Goal: Complete application form: Complete application form

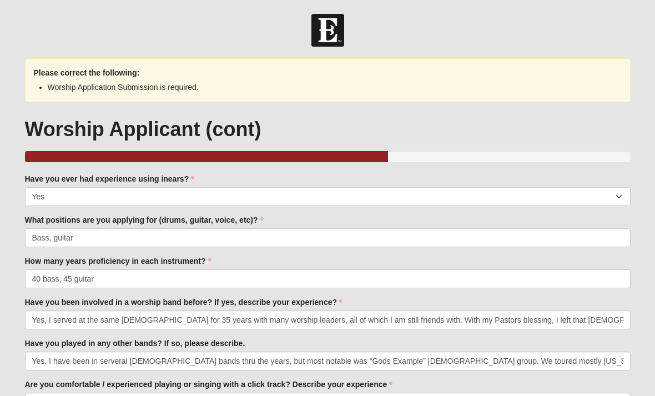
select select "Yes"
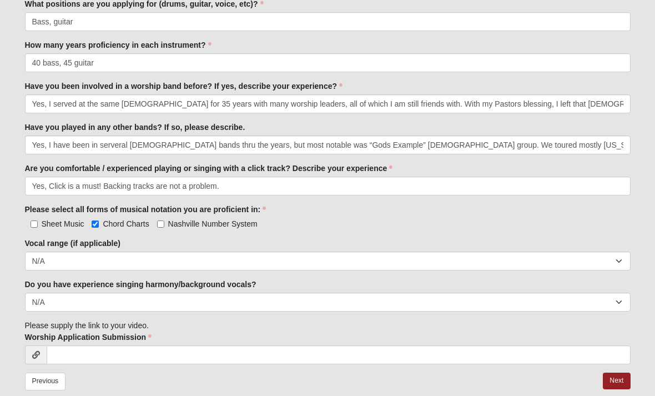
scroll to position [216, 0]
click at [49, 383] on link "Previous" at bounding box center [45, 380] width 41 height 17
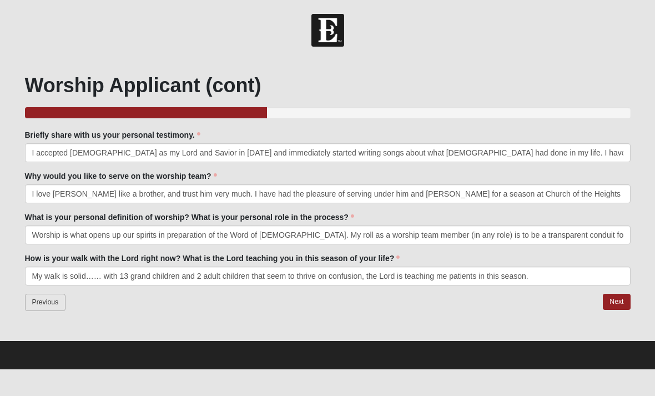
click at [48, 306] on link "Previous" at bounding box center [45, 301] width 41 height 17
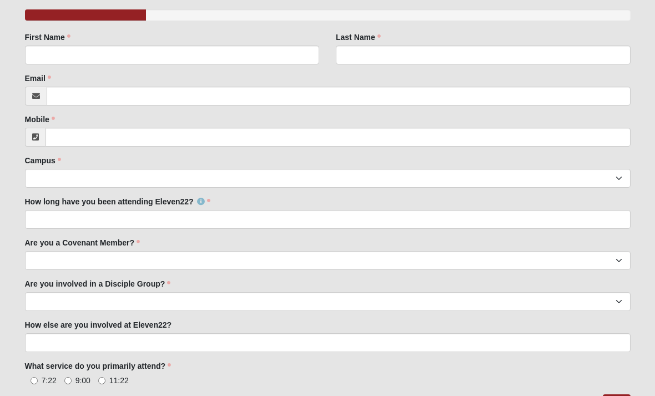
scroll to position [118, 0]
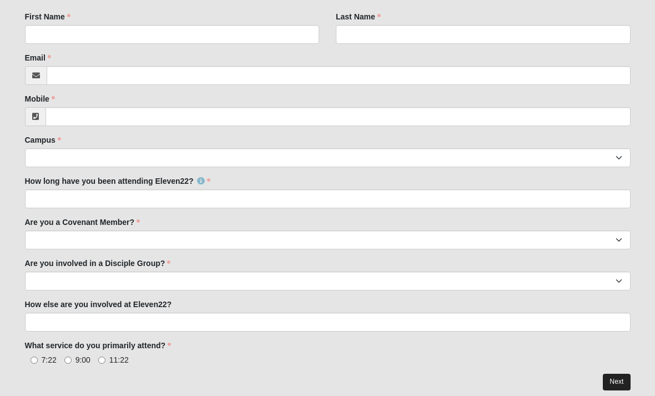
click at [617, 377] on link "Next" at bounding box center [615, 381] width 27 height 16
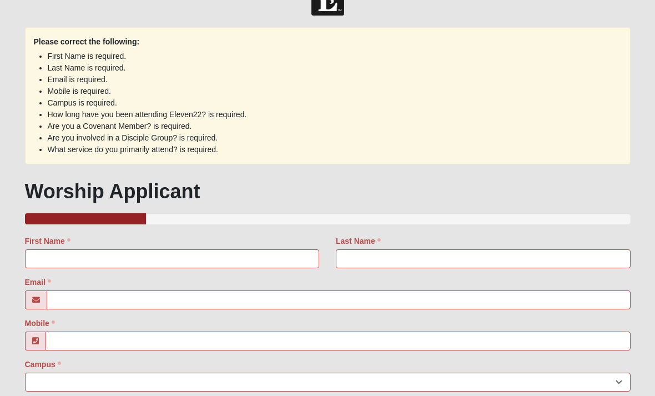
scroll to position [0, 0]
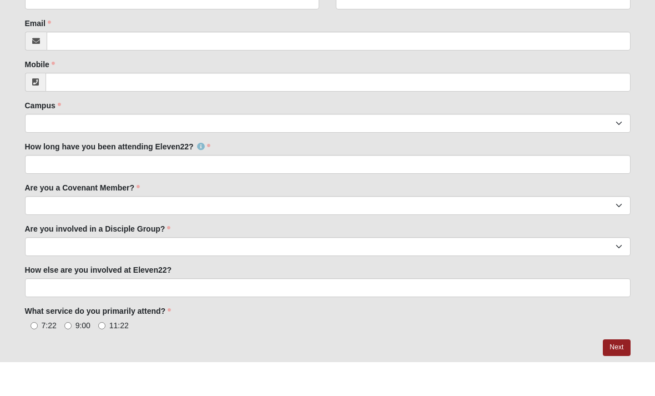
scroll to position [118, 0]
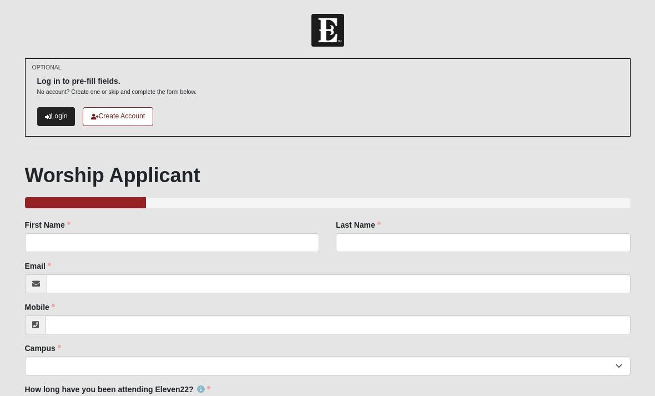
click at [56, 117] on link "Login" at bounding box center [56, 116] width 38 height 18
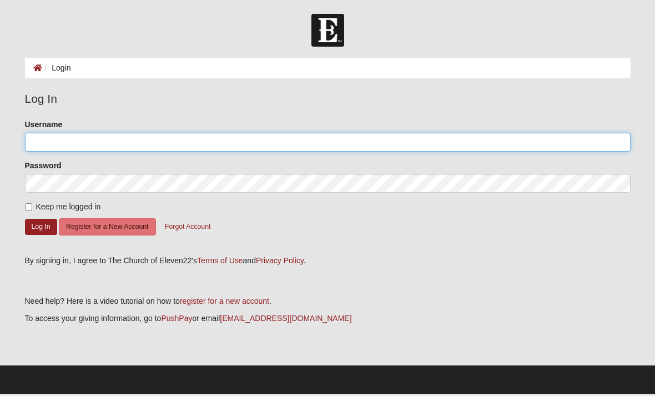
click at [59, 140] on input "Username" at bounding box center [327, 142] width 605 height 19
type input "Solidrockguitars"
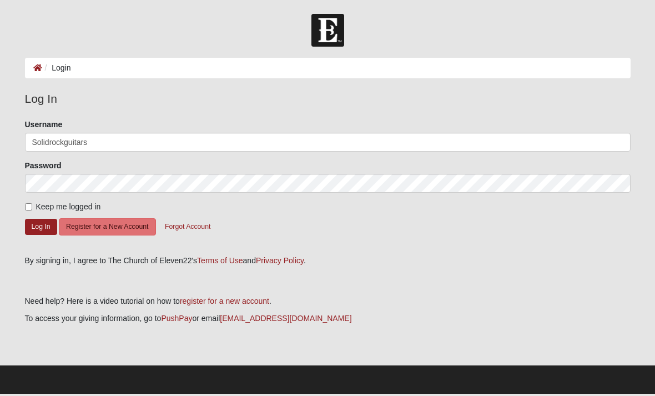
click at [28, 204] on input "Keep me logged in" at bounding box center [28, 206] width 7 height 7
checkbox input "true"
click at [36, 227] on button "Log In" at bounding box center [41, 227] width 32 height 16
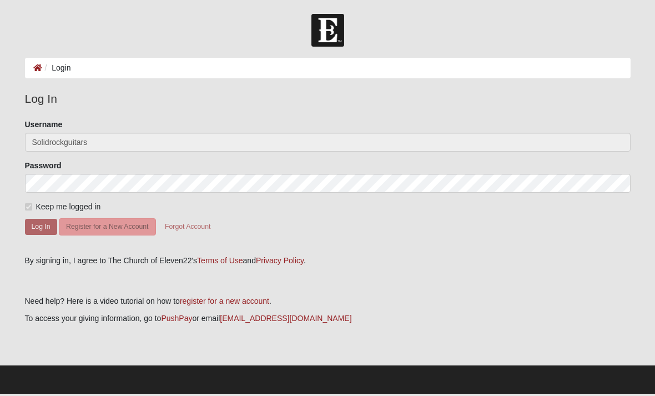
click at [331, 31] on img at bounding box center [327, 30] width 33 height 33
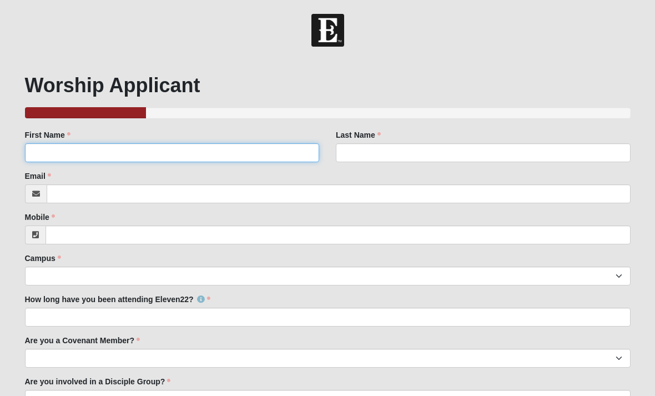
click at [67, 149] on input "First Name" at bounding box center [172, 152] width 295 height 19
type input "Mark"
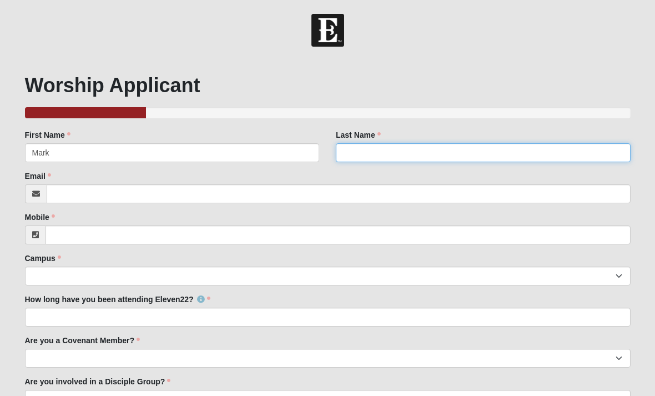
type input "[PERSON_NAME]"
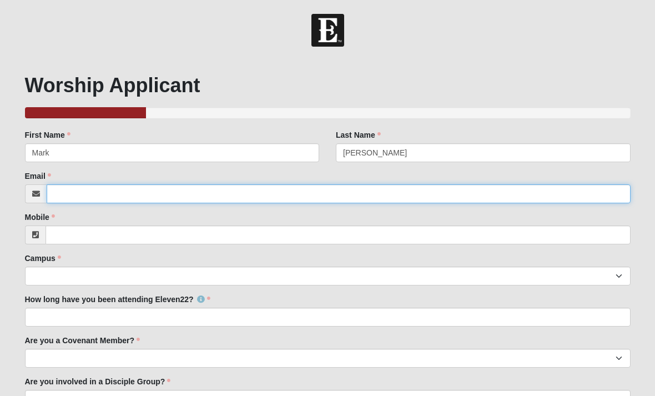
type input "s"
type input "[EMAIL_ADDRESS][DOMAIN_NAME]"
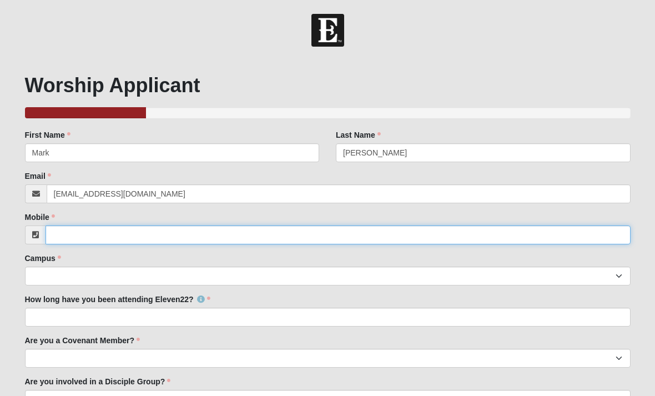
click at [65, 240] on input "Mobile" at bounding box center [337, 234] width 585 height 19
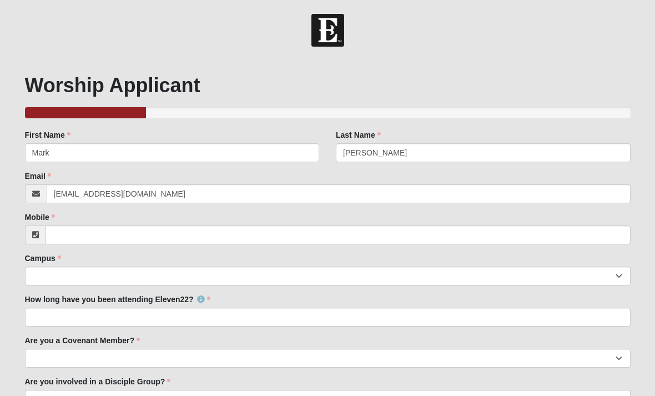
click at [8, 327] on form "Hello [PERSON_NAME] My Account Log Out Worship Application - [GEOGRAPHIC_DATA] …" at bounding box center [327, 281] width 655 height 535
